Goal: Information Seeking & Learning: Learn about a topic

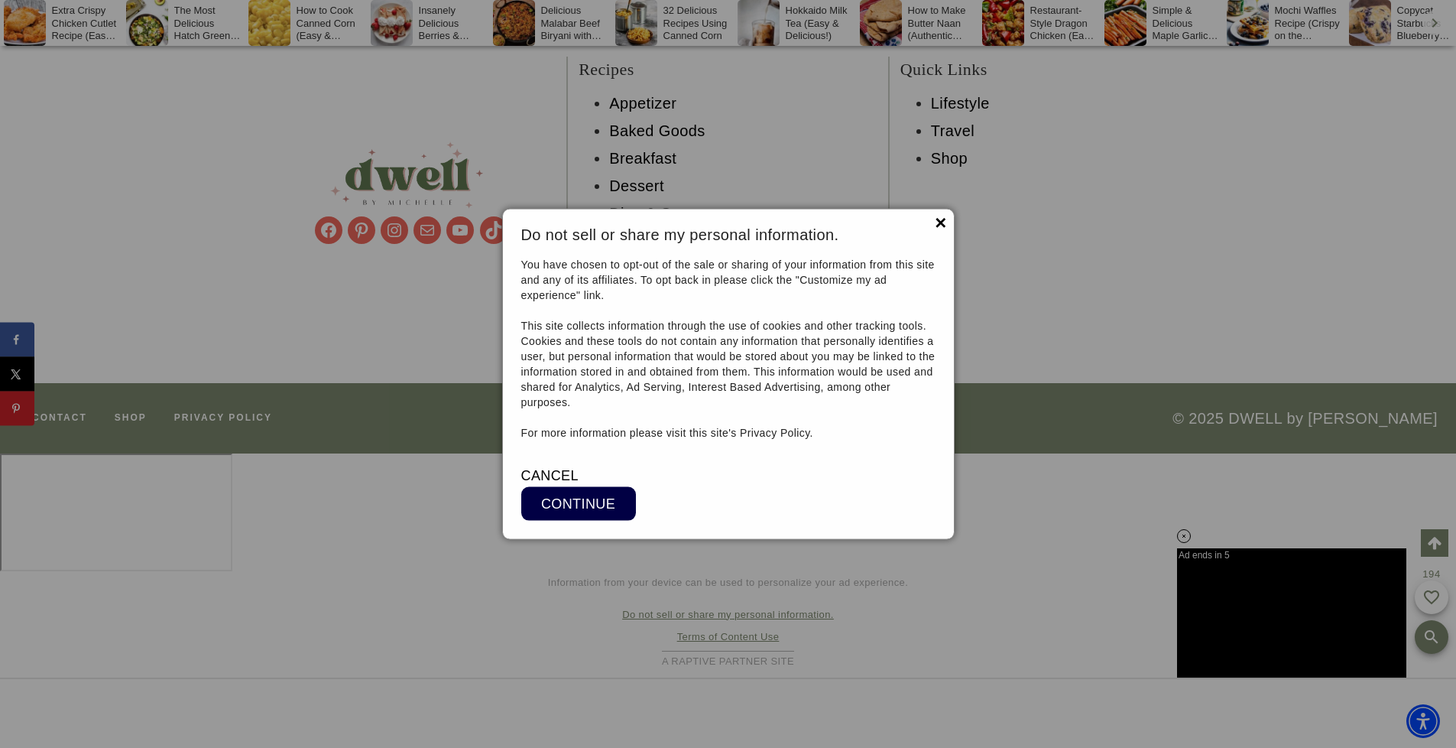
scroll to position [19304, 0]
